Goal: Information Seeking & Learning: Understand process/instructions

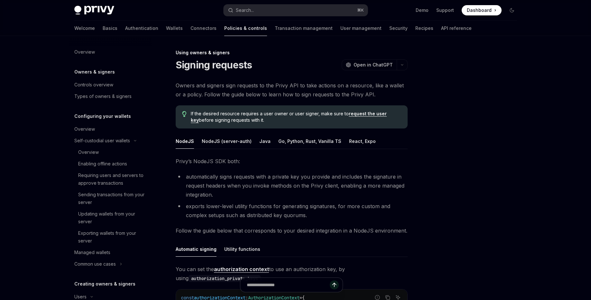
scroll to position [254, 0]
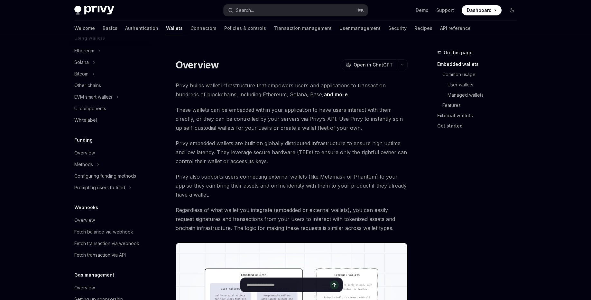
scroll to position [160, 0]
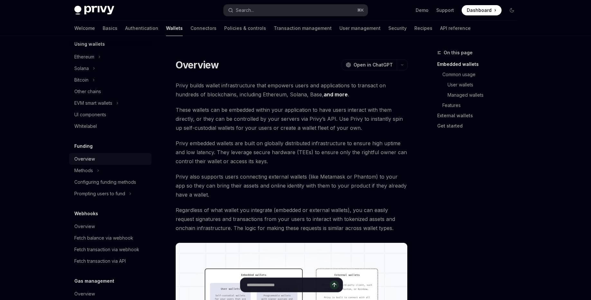
click at [88, 158] on div "Overview" at bounding box center [84, 159] width 21 height 8
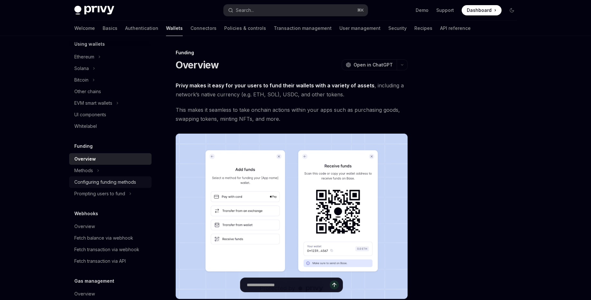
click at [70, 181] on link "Configuring funding methods" at bounding box center [110, 183] width 82 height 12
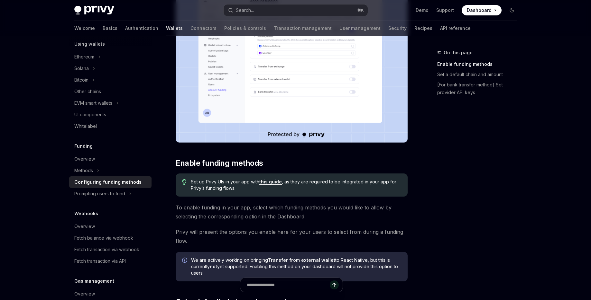
scroll to position [197, 0]
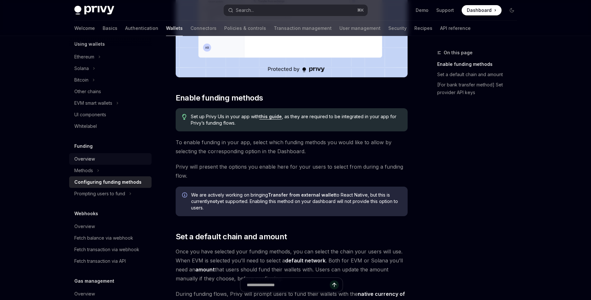
click at [94, 163] on link "Overview" at bounding box center [110, 159] width 82 height 12
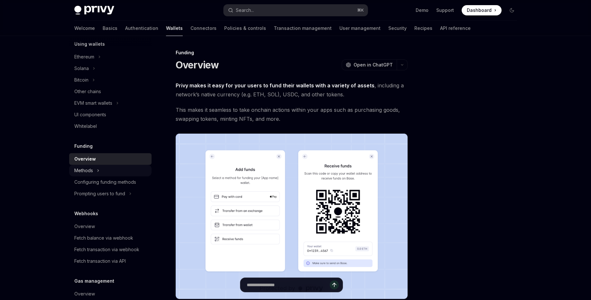
click at [92, 167] on div "Methods" at bounding box center [83, 171] width 19 height 8
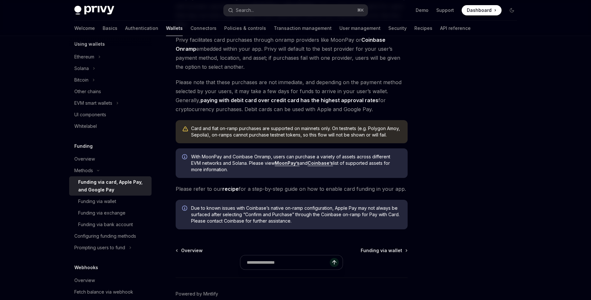
scroll to position [163, 0]
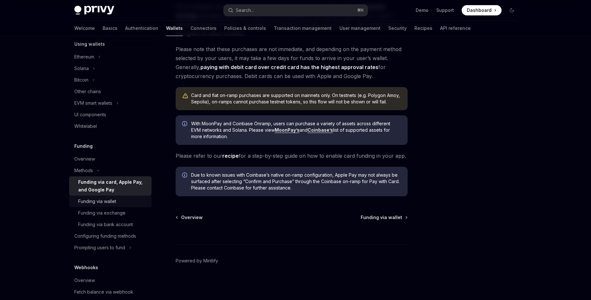
click at [104, 198] on div "Funding via wallet" at bounding box center [97, 202] width 38 height 8
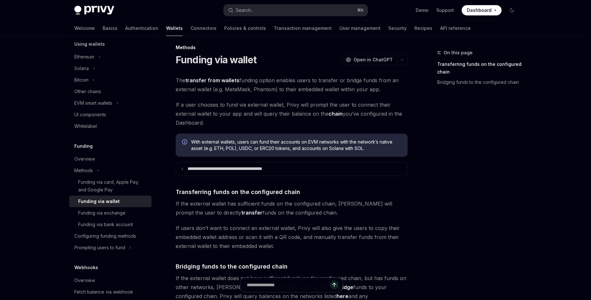
scroll to position [5, 0]
click at [205, 172] on summary "**********" at bounding box center [291, 169] width 231 height 14
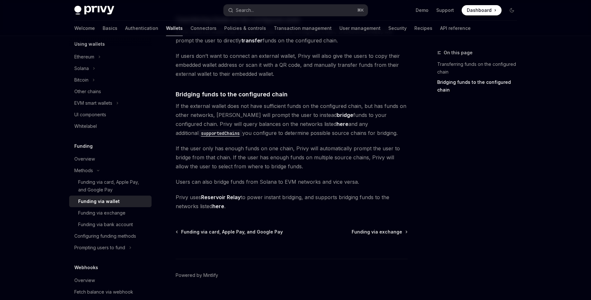
scroll to position [400, 0]
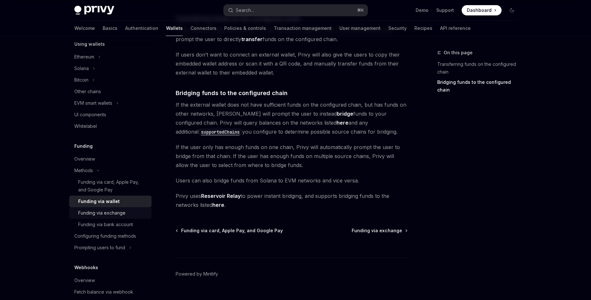
click at [100, 214] on div "Funding via exchange" at bounding box center [101, 213] width 47 height 8
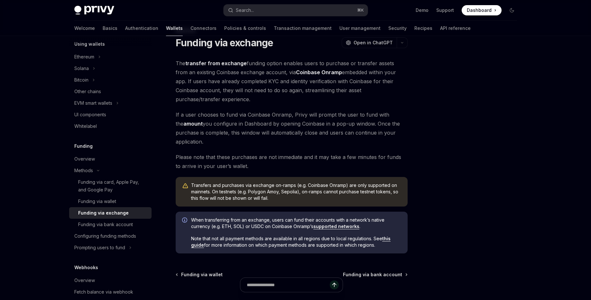
scroll to position [79, 0]
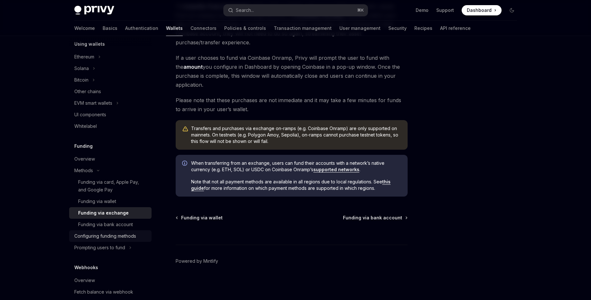
click at [114, 238] on div "Configuring funding methods" at bounding box center [105, 236] width 62 height 8
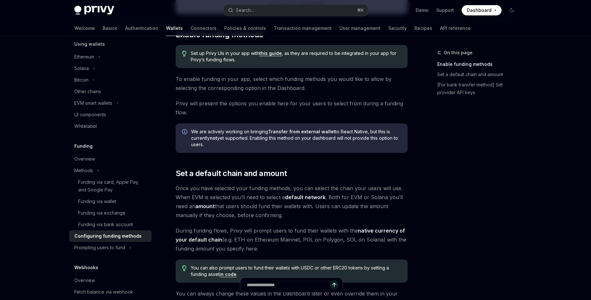
scroll to position [261, 0]
click at [301, 195] on strong "default network" at bounding box center [305, 197] width 41 height 6
click at [301, 196] on strong "default network" at bounding box center [305, 197] width 41 height 6
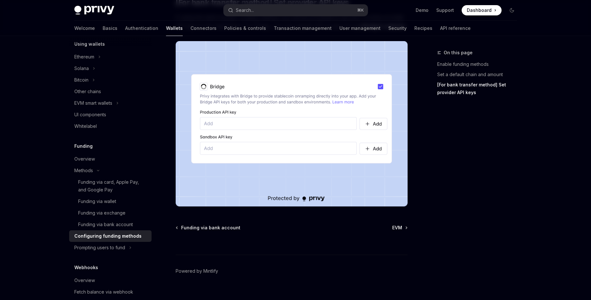
scroll to position [596, 0]
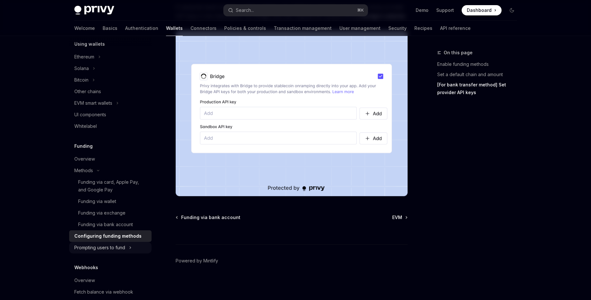
click at [111, 249] on div "Prompting users to fund" at bounding box center [99, 248] width 51 height 8
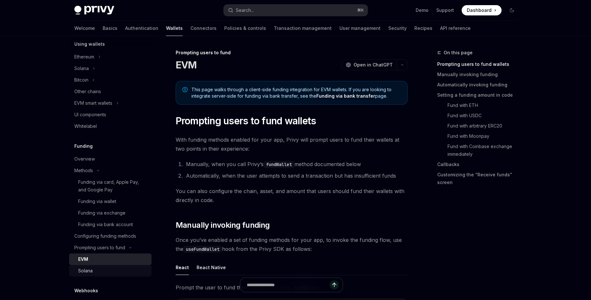
click at [94, 274] on div "Solana" at bounding box center [112, 271] width 69 height 8
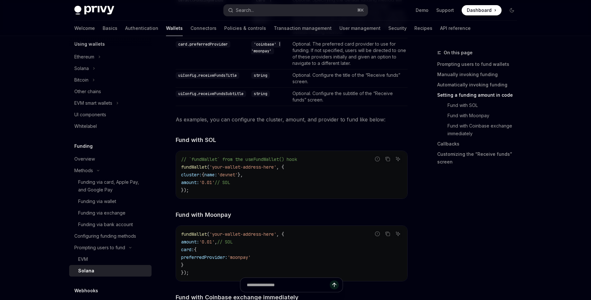
scroll to position [635, 0]
click at [243, 179] on span "}," at bounding box center [240, 177] width 5 height 6
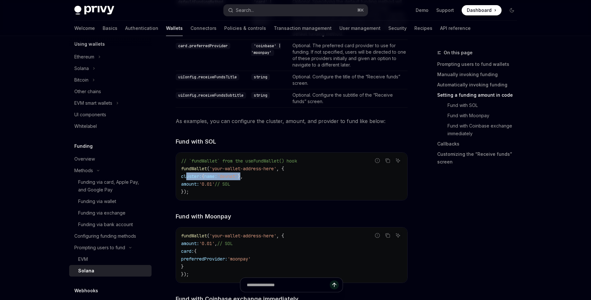
drag, startPoint x: 186, startPoint y: 183, endPoint x: 254, endPoint y: 182, distance: 67.5
click at [243, 179] on span "cluster: { name: 'devnet' }," at bounding box center [212, 177] width 62 height 6
copy span "cluster: { name: 'devnet' }"
click at [210, 196] on code "// `fundWallet` from the useFundWallet() hook fundWallet ( 'your-wallet-address…" at bounding box center [291, 176] width 221 height 39
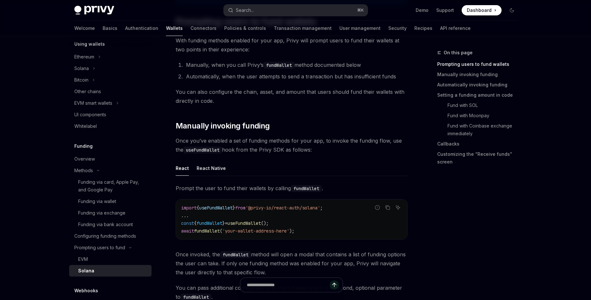
scroll to position [100, 0]
click at [197, 167] on button "React Native" at bounding box center [210, 167] width 29 height 15
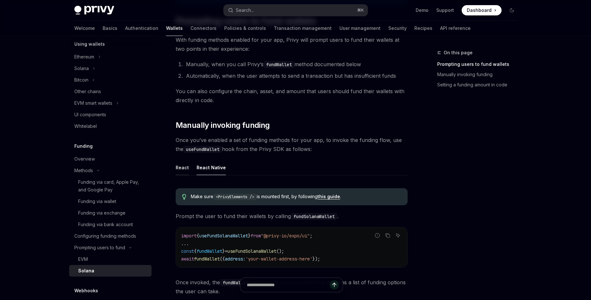
click at [180, 165] on button "React" at bounding box center [182, 167] width 13 height 15
type textarea "*"
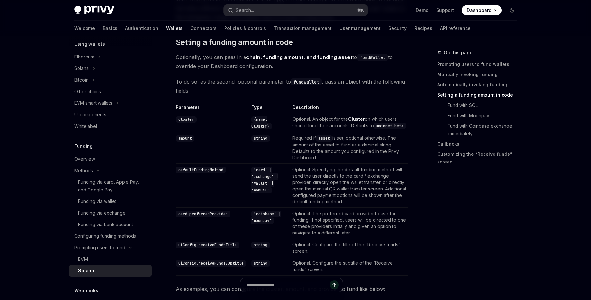
scroll to position [465, 0]
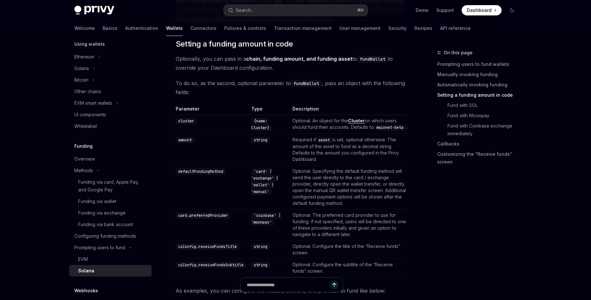
click at [90, 152] on div "Funding Overview Methods Funding via card, Apple Pay, and Google Pay Funding vi…" at bounding box center [110, 209] width 82 height 134
click at [87, 157] on div "Overview" at bounding box center [84, 159] width 21 height 8
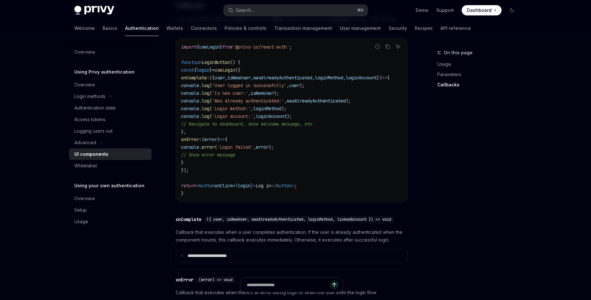
scroll to position [817, 0]
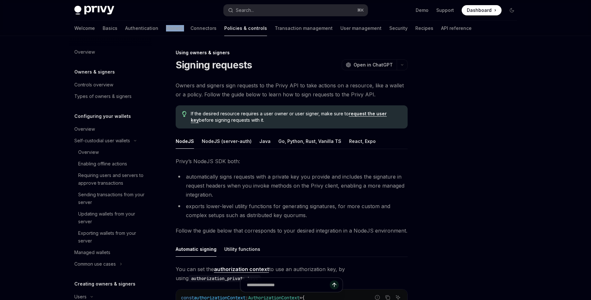
scroll to position [254, 0]
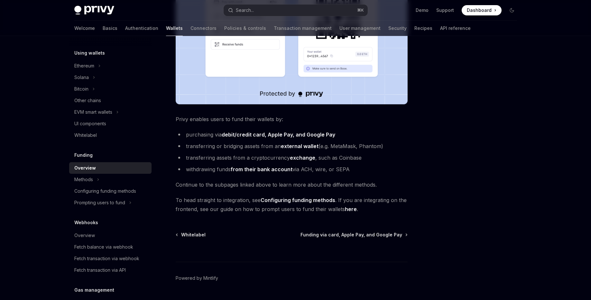
scroll to position [196, 0]
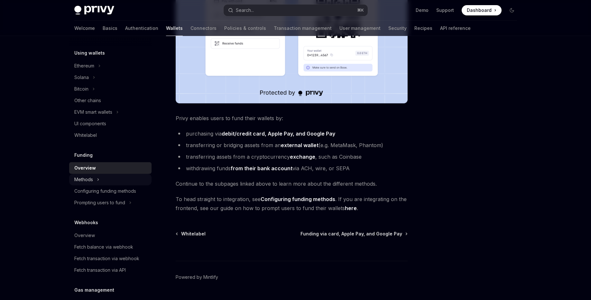
click at [84, 179] on div "Methods" at bounding box center [83, 180] width 19 height 8
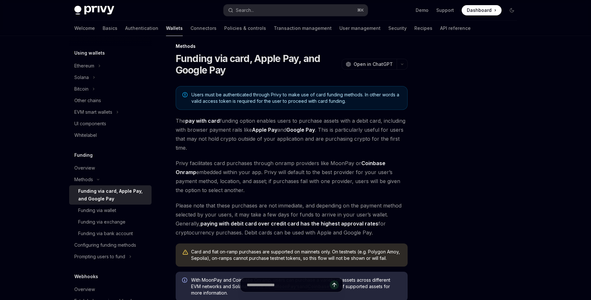
scroll to position [6, 0]
click at [122, 209] on div "Funding via wallet" at bounding box center [112, 211] width 69 height 8
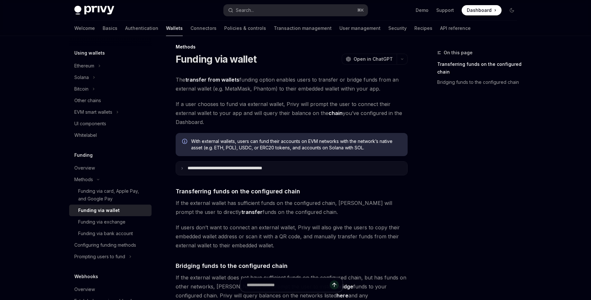
click at [250, 168] on p "**********" at bounding box center [238, 169] width 103 height 6
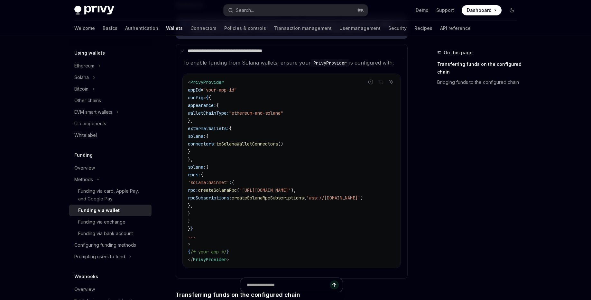
scroll to position [125, 0]
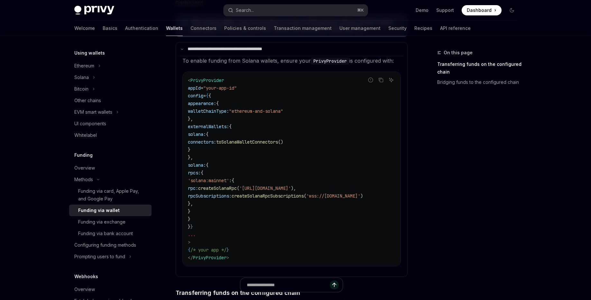
drag, startPoint x: 199, startPoint y: 128, endPoint x: 207, endPoint y: 159, distance: 32.1
click at [207, 159] on code "< PrivyProvider appId = "your-app-id" config = { { appearance: { walletChainTyp…" at bounding box center [291, 169] width 207 height 185
click at [277, 157] on code "< PrivyProvider appId = "your-app-id" config = { { appearance: { walletChainTyp…" at bounding box center [291, 169] width 207 height 185
click at [273, 143] on span "toSolanaWalletConnectors" at bounding box center [247, 142] width 62 height 6
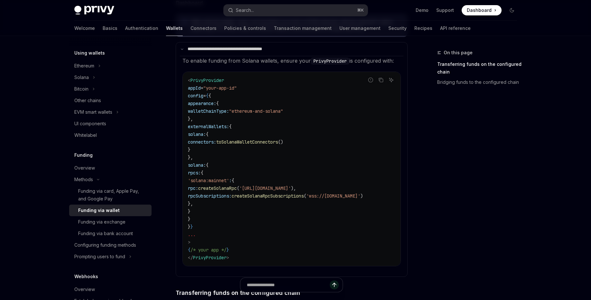
copy span "toSolanaWalletConnectors"
click at [265, 159] on code "< PrivyProvider appId = "your-app-id" config = { { appearance: { walletChainTyp…" at bounding box center [291, 169] width 207 height 185
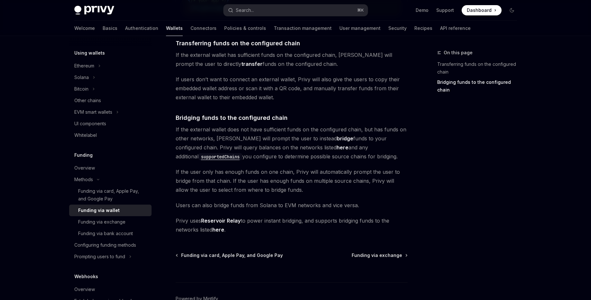
scroll to position [415, 0]
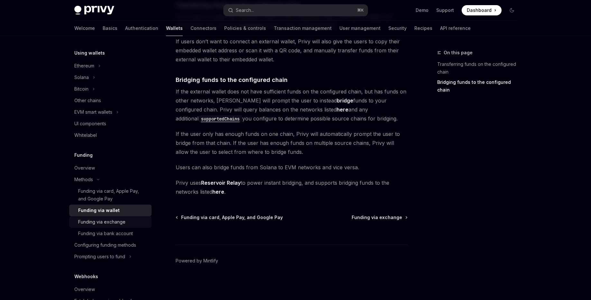
click at [120, 221] on div "Funding via exchange" at bounding box center [101, 222] width 47 height 8
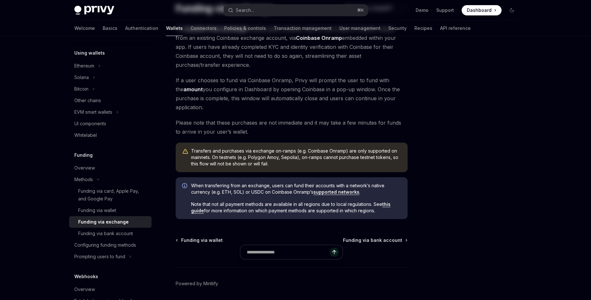
scroll to position [79, 0]
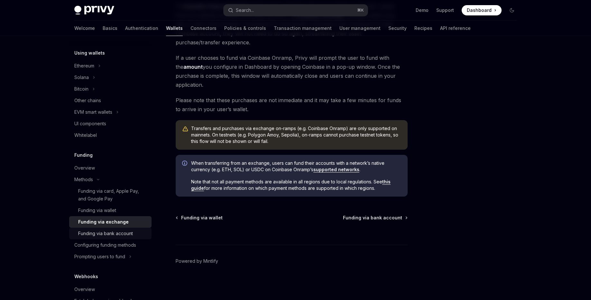
click at [106, 234] on div "Funding via bank account" at bounding box center [105, 234] width 55 height 8
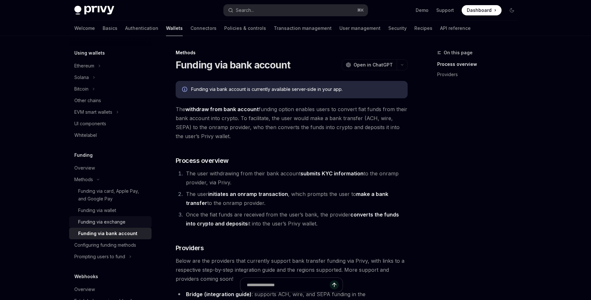
click at [103, 221] on div "Funding via exchange" at bounding box center [101, 222] width 47 height 8
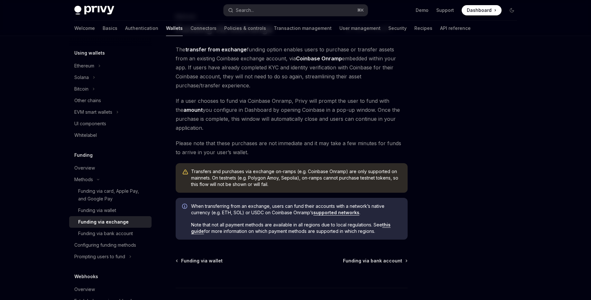
scroll to position [56, 0]
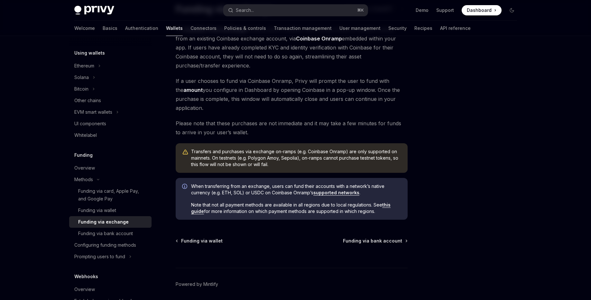
click at [124, 227] on link "Funding via exchange" at bounding box center [110, 222] width 82 height 12
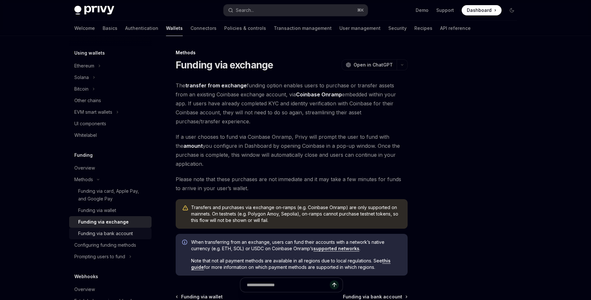
click at [115, 233] on div "Funding via bank account" at bounding box center [105, 234] width 55 height 8
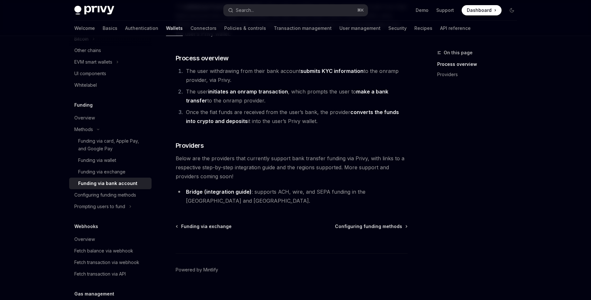
scroll to position [205, 0]
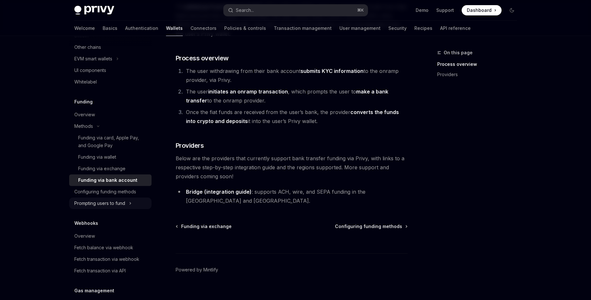
click at [98, 202] on div "Prompting users to fund" at bounding box center [99, 204] width 51 height 8
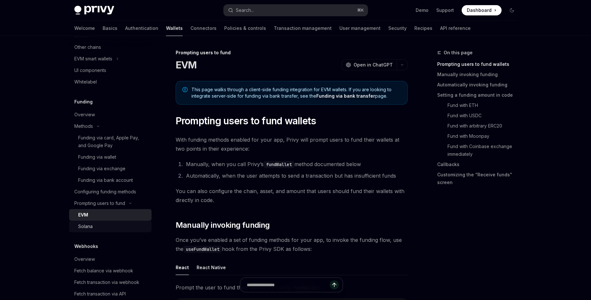
click at [98, 227] on div "Solana" at bounding box center [112, 227] width 69 height 8
type textarea "*"
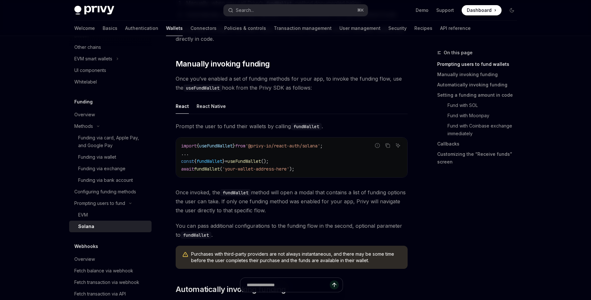
scroll to position [162, 0]
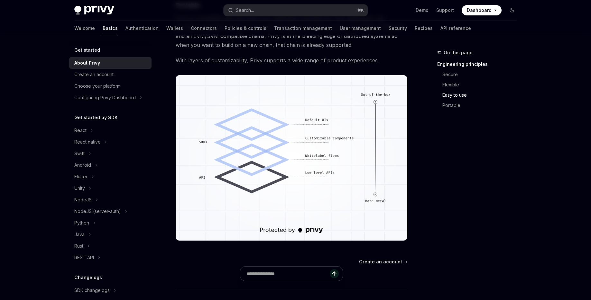
scroll to position [527, 0]
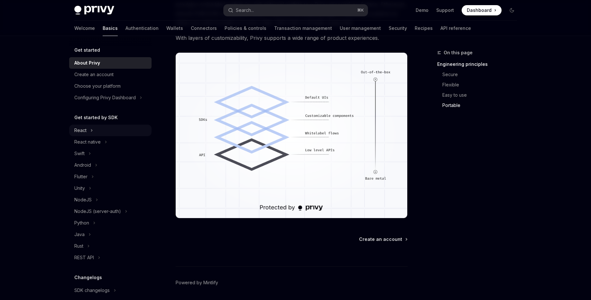
click at [86, 130] on div "React" at bounding box center [80, 131] width 12 height 8
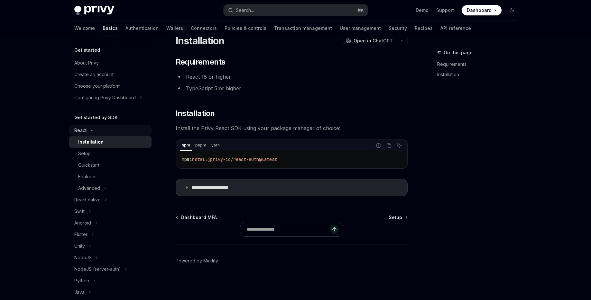
type textarea "*"
drag, startPoint x: 268, startPoint y: 158, endPoint x: 214, endPoint y: 158, distance: 53.7
click at [214, 158] on span "@privy-io/react-auth@latest" at bounding box center [241, 160] width 69 height 6
copy span "@privy-io/react-auth"
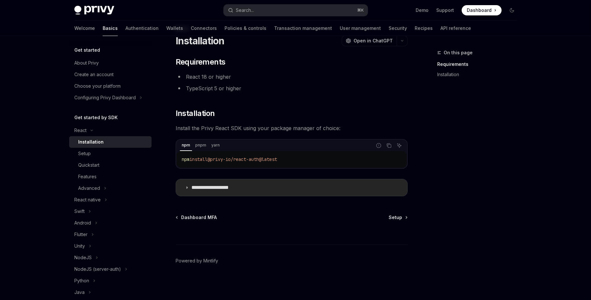
click at [214, 186] on p "**********" at bounding box center [217, 188] width 53 height 6
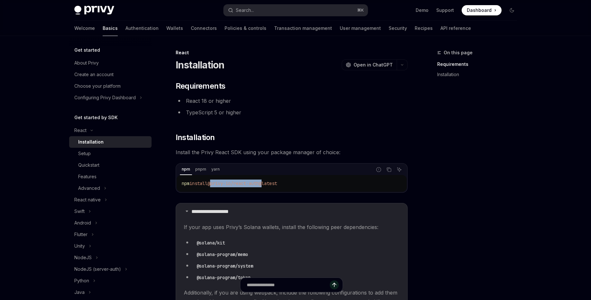
drag, startPoint x: 268, startPoint y: 184, endPoint x: 213, endPoint y: 182, distance: 54.7
click at [213, 182] on span "@privy-io/react-auth@latest" at bounding box center [241, 184] width 69 height 6
copy span "@privy-io/react-auth"
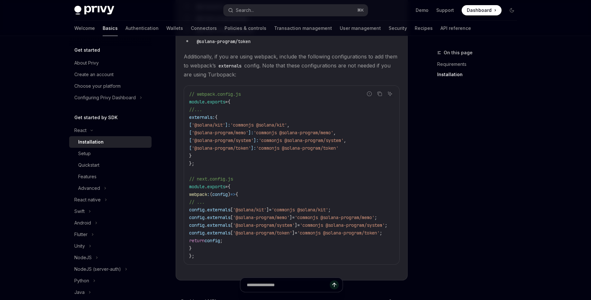
scroll to position [259, 0]
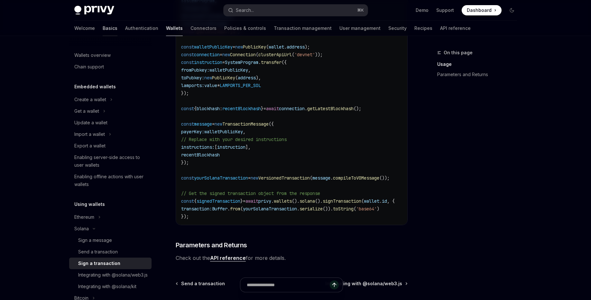
click at [103, 28] on link "Basics" at bounding box center [110, 28] width 15 height 15
type textarea "*"
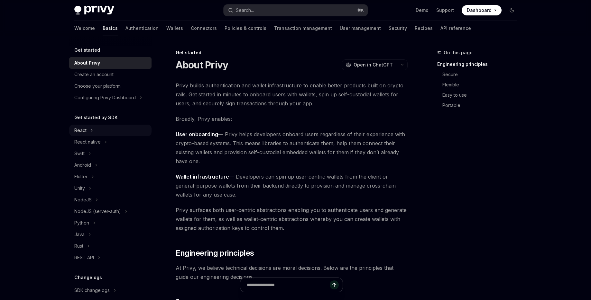
click at [90, 130] on icon "Toggle React section" at bounding box center [91, 131] width 3 height 8
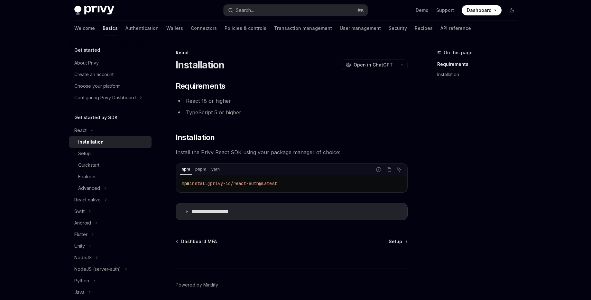
click at [94, 169] on link "Quickstart" at bounding box center [110, 165] width 82 height 12
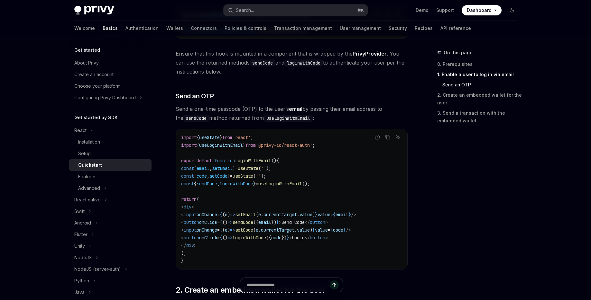
scroll to position [279, 0]
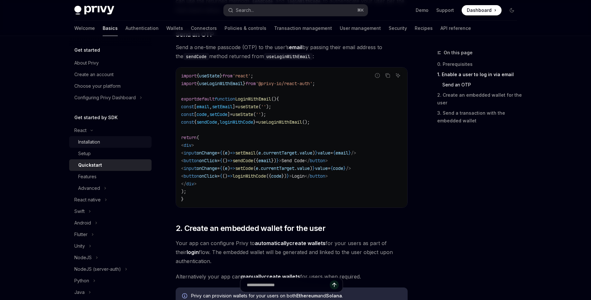
click at [98, 143] on div "Installation" at bounding box center [89, 142] width 22 height 8
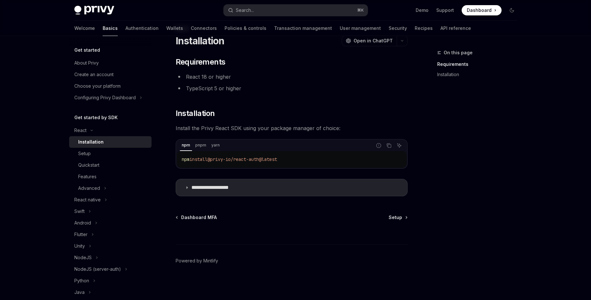
scroll to position [24, 0]
click at [223, 186] on p "**********" at bounding box center [217, 188] width 53 height 6
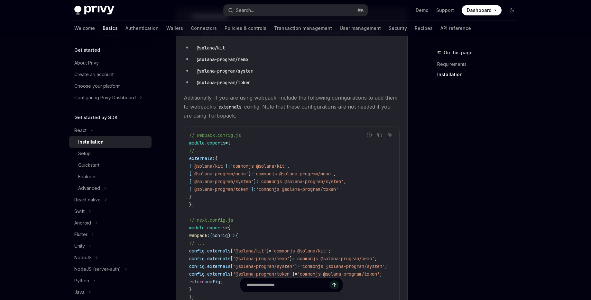
scroll to position [187, 0]
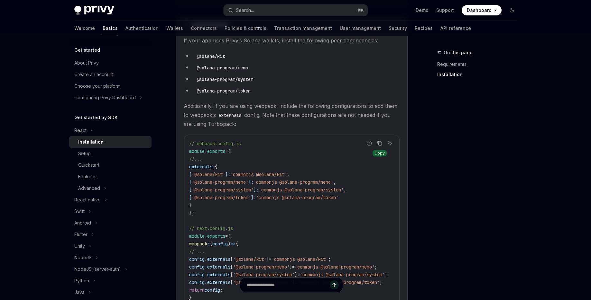
click at [380, 142] on icon "Copy the contents from the code block" at bounding box center [379, 143] width 5 height 5
drag, startPoint x: 302, startPoint y: 175, endPoint x: 272, endPoint y: 173, distance: 29.3
click at [272, 173] on span "'commonjs @solana/kit'" at bounding box center [258, 175] width 57 height 6
copy span "@solana/kit"
drag, startPoint x: 296, startPoint y: 183, endPoint x: 351, endPoint y: 185, distance: 54.7
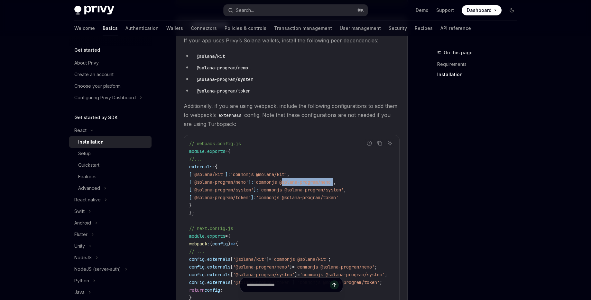
click at [333, 185] on span "'commonjs @solana-program/memo'" at bounding box center [293, 182] width 80 height 6
copy span "@solana-program/memo"
drag, startPoint x: 302, startPoint y: 192, endPoint x: 362, endPoint y: 192, distance: 60.8
click at [343, 192] on span "'commonjs @solana-program/system'" at bounding box center [301, 190] width 85 height 6
copy span "@solana-program/system"
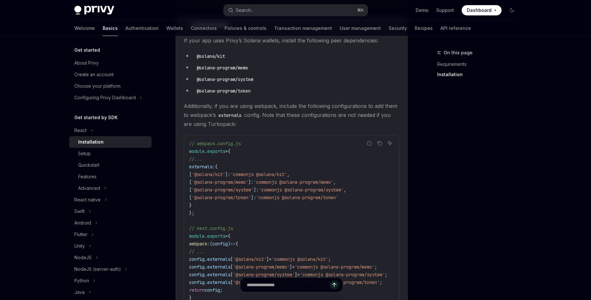
click at [338, 197] on span "'commonjs @solana-program/token'" at bounding box center [297, 198] width 82 height 6
drag, startPoint x: 357, startPoint y: 197, endPoint x: 298, endPoint y: 200, distance: 58.9
click at [298, 200] on span "'commonjs @solana-program/token'" at bounding box center [297, 198] width 82 height 6
copy span "@solana-program/token"
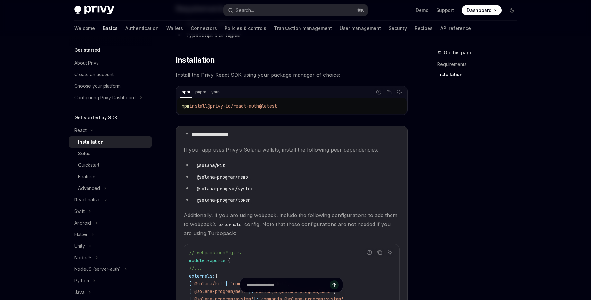
scroll to position [76, 0]
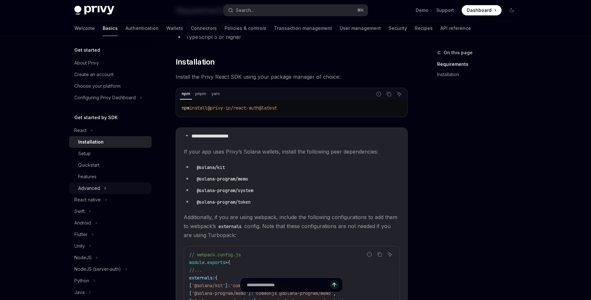
click at [88, 184] on button "Advanced" at bounding box center [110, 189] width 82 height 12
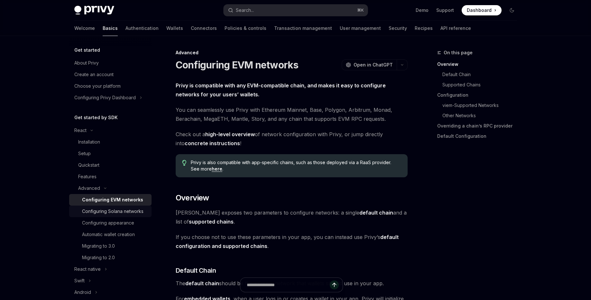
click at [122, 212] on div "Configuring Solana networks" at bounding box center [112, 212] width 61 height 8
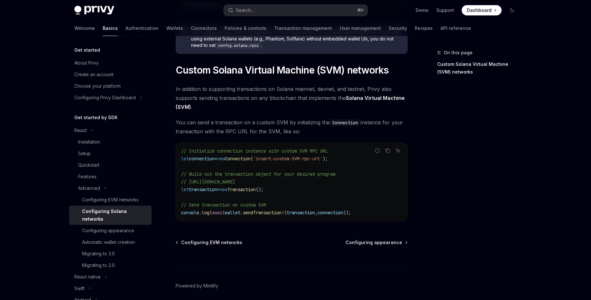
scroll to position [307, 0]
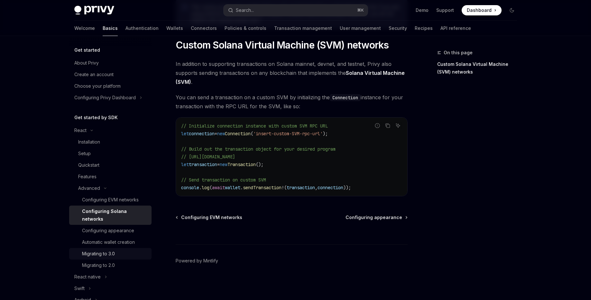
click at [109, 250] on div "Migrating to 3.0" at bounding box center [98, 254] width 33 height 8
type textarea "*"
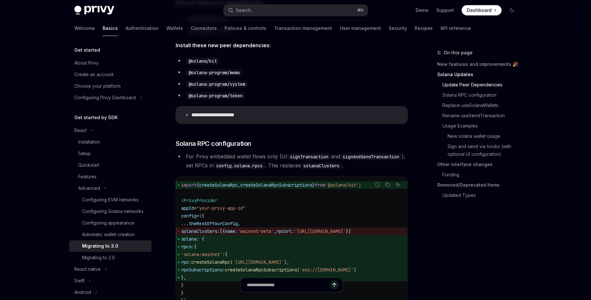
scroll to position [269, 0]
click at [235, 114] on p "**********" at bounding box center [221, 114] width 60 height 6
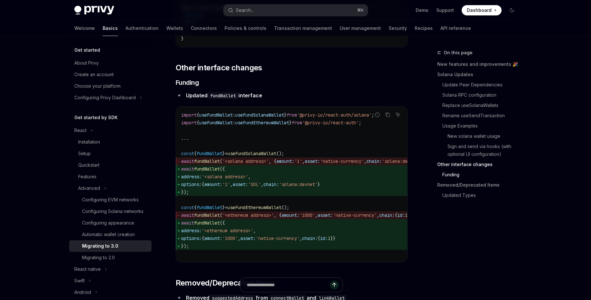
scroll to position [2117, 0]
click at [317, 188] on span "'solana:devnet'" at bounding box center [298, 185] width 39 height 6
drag, startPoint x: 343, startPoint y: 207, endPoint x: 308, endPoint y: 207, distance: 35.0
click at [308, 188] on span "'solana:devnet'" at bounding box center [298, 185] width 39 height 6
copy span "solana:devnet"
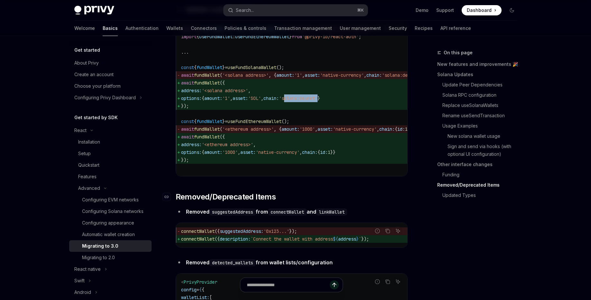
scroll to position [2190, 0]
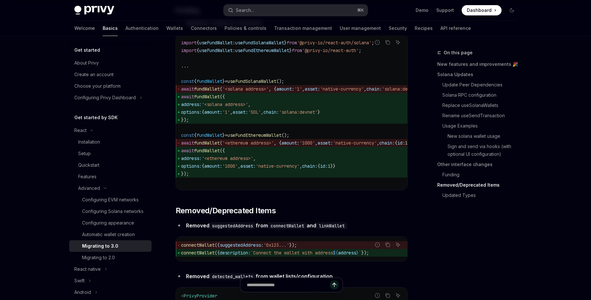
click at [212, 154] on span "fundWallet" at bounding box center [207, 151] width 26 height 6
click at [212, 100] on span "fundWallet" at bounding box center [207, 97] width 26 height 6
click at [266, 84] on span "useFundSolanaWallet" at bounding box center [251, 81] width 49 height 6
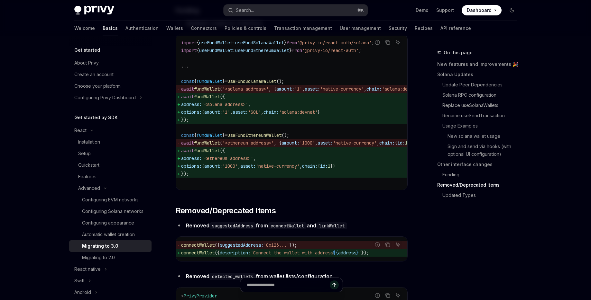
click at [266, 84] on span "useFundSolanaWallet" at bounding box center [251, 81] width 49 height 6
copy span "useFundSolanaWallet"
click at [287, 53] on span "useFundEthereumWallet" at bounding box center [262, 51] width 54 height 6
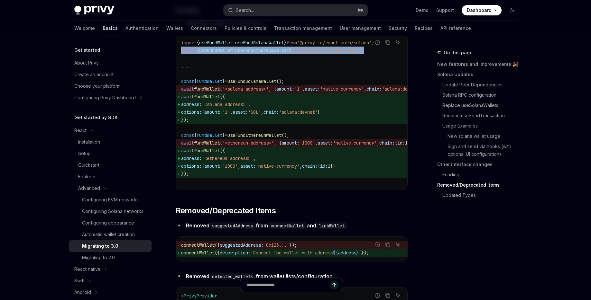
click at [287, 53] on span "useFundEthereumWallet" at bounding box center [262, 51] width 54 height 6
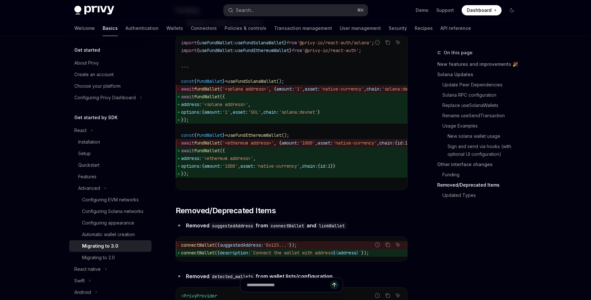
click at [284, 46] on span "useFundSolanaWallet" at bounding box center [259, 43] width 49 height 6
copy code "import { useFundWallet : useFundSolanaWallet } from '@privy-io/react-auth/solan…"
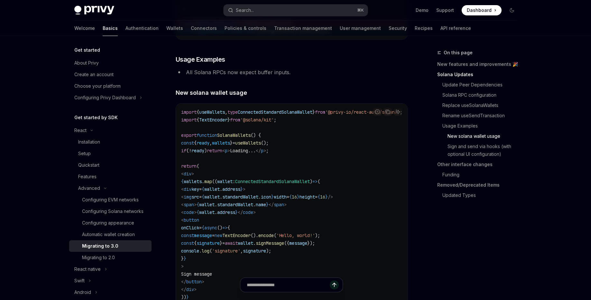
scroll to position [1604, 0]
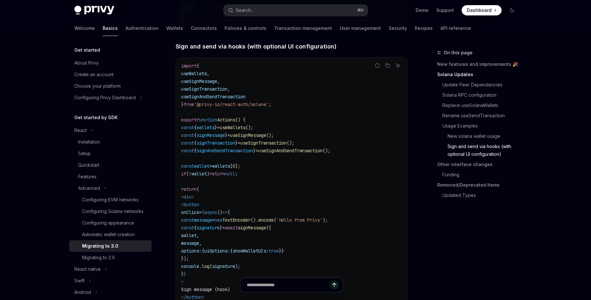
click at [275, 146] on span "useSignTransaction" at bounding box center [263, 143] width 46 height 6
click at [309, 154] on span "useSignAndSendTransaction" at bounding box center [290, 151] width 64 height 6
copy span "useSignAndSendTransaction"
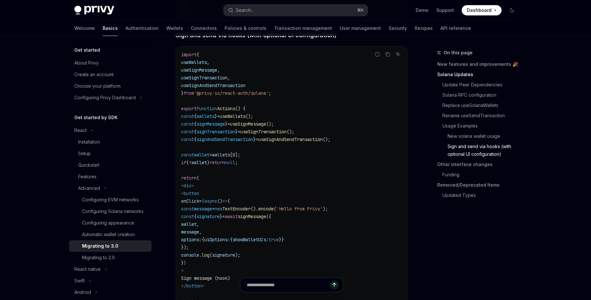
scroll to position [1616, 0]
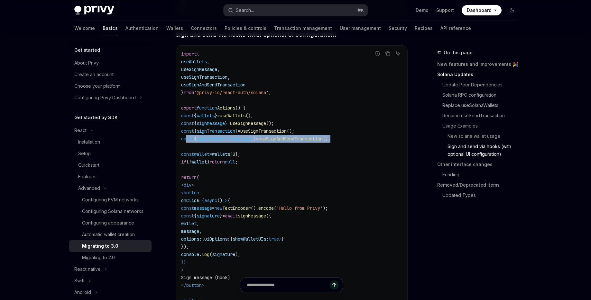
drag, startPoint x: 353, startPoint y: 161, endPoint x: 186, endPoint y: 160, distance: 166.6
click at [186, 160] on code "import { useWallets , useSignMessage , useSignTransaction , useSignAndSendTrans…" at bounding box center [291, 297] width 221 height 494
copy span "const { signAndSendTransaction } = useSignAndSendTransaction ();"
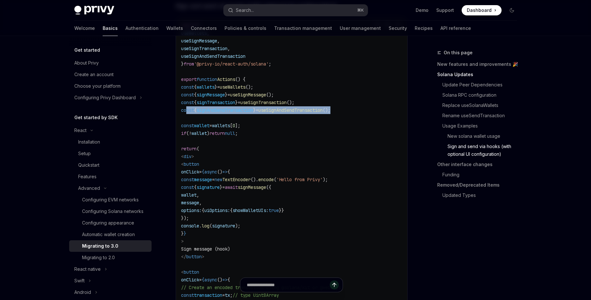
scroll to position [1643, 0]
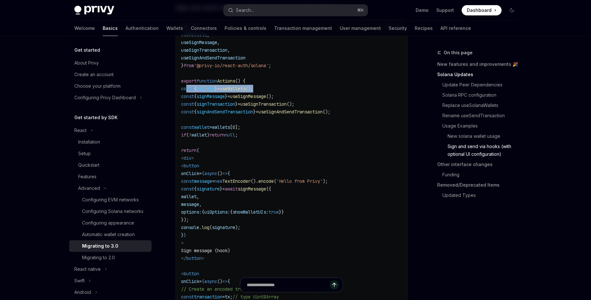
drag, startPoint x: 273, startPoint y: 111, endPoint x: 187, endPoint y: 110, distance: 86.2
click at [187, 110] on code "import { useWallets , useSignMessage , useSignTransaction , useSignAndSendTrans…" at bounding box center [291, 270] width 221 height 494
click at [193, 38] on span "useWallets" at bounding box center [194, 35] width 26 height 6
copy span "useWallets"
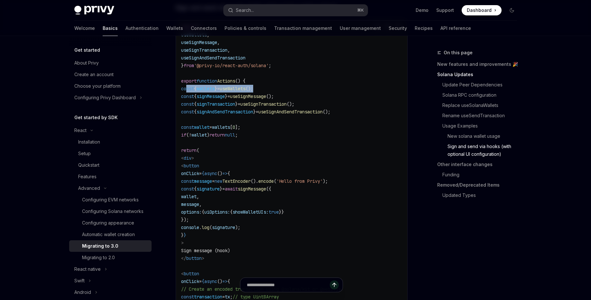
drag, startPoint x: 273, startPoint y: 111, endPoint x: 186, endPoint y: 110, distance: 86.8
click at [186, 110] on code "import { useWallets , useSignMessage , useSignTransaction , useSignAndSendTrans…" at bounding box center [291, 270] width 221 height 494
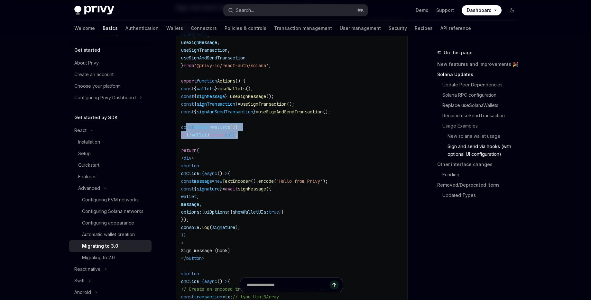
drag, startPoint x: 259, startPoint y: 157, endPoint x: 186, endPoint y: 148, distance: 73.8
click at [186, 148] on code "import { useWallets , useSignMessage , useSignTransaction , useSignAndSendTrans…" at bounding box center [291, 270] width 221 height 494
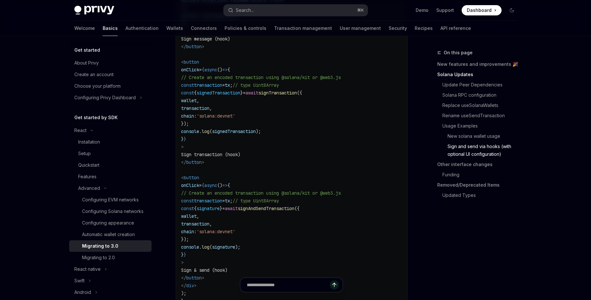
scroll to position [1909, 0]
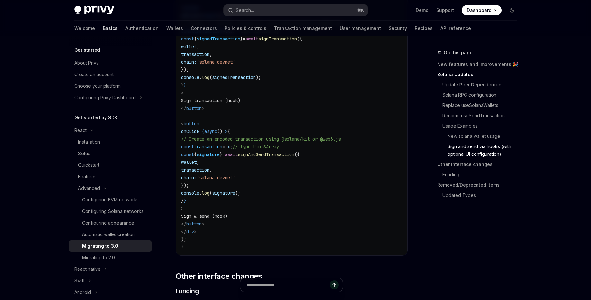
click at [196, 165] on span "wallet" at bounding box center [188, 162] width 15 height 6
click at [196, 181] on span "chain:" at bounding box center [188, 178] width 15 height 6
